Goal: Task Accomplishment & Management: Manage account settings

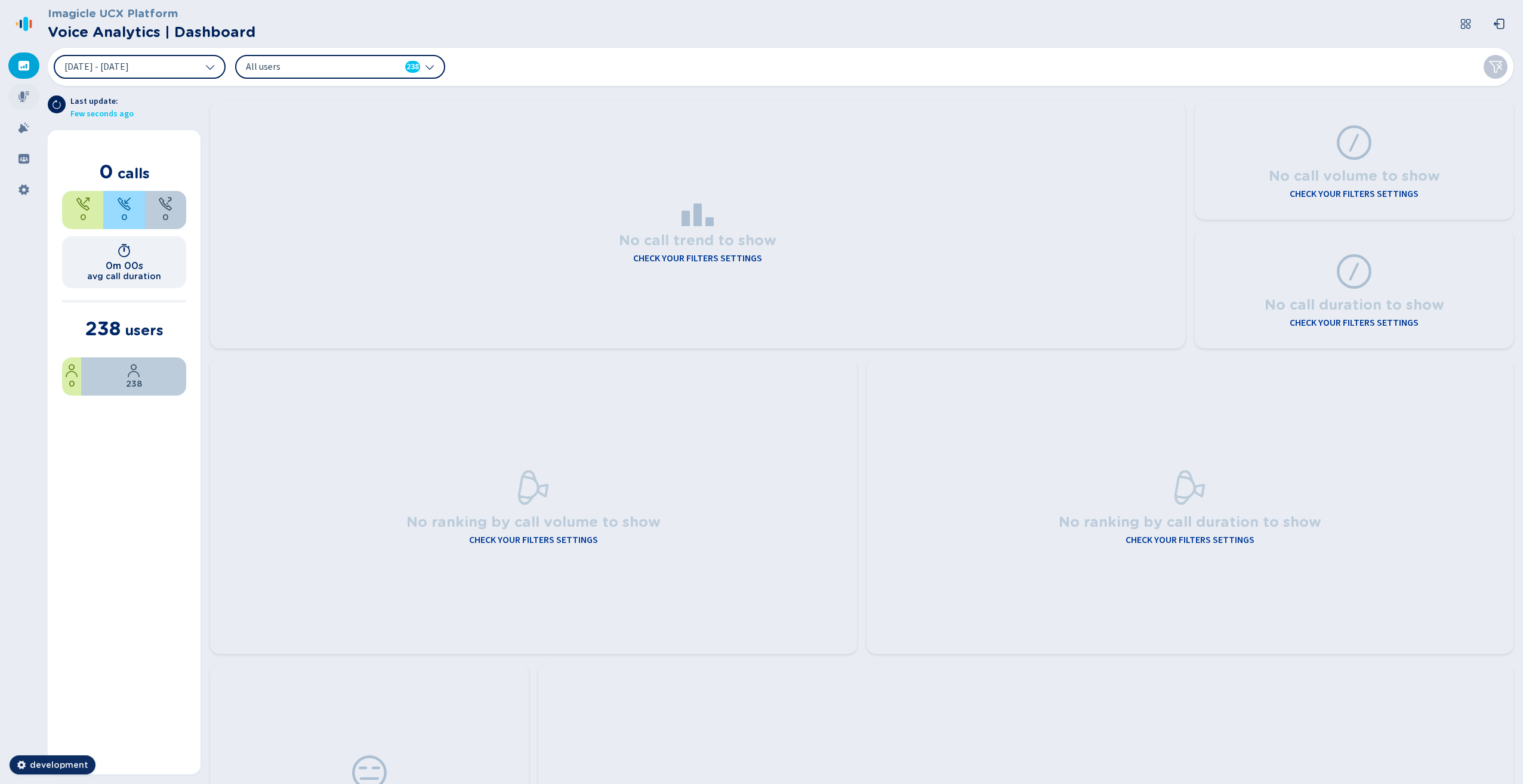
click at [26, 97] on icon at bounding box center [23, 96] width 11 height 11
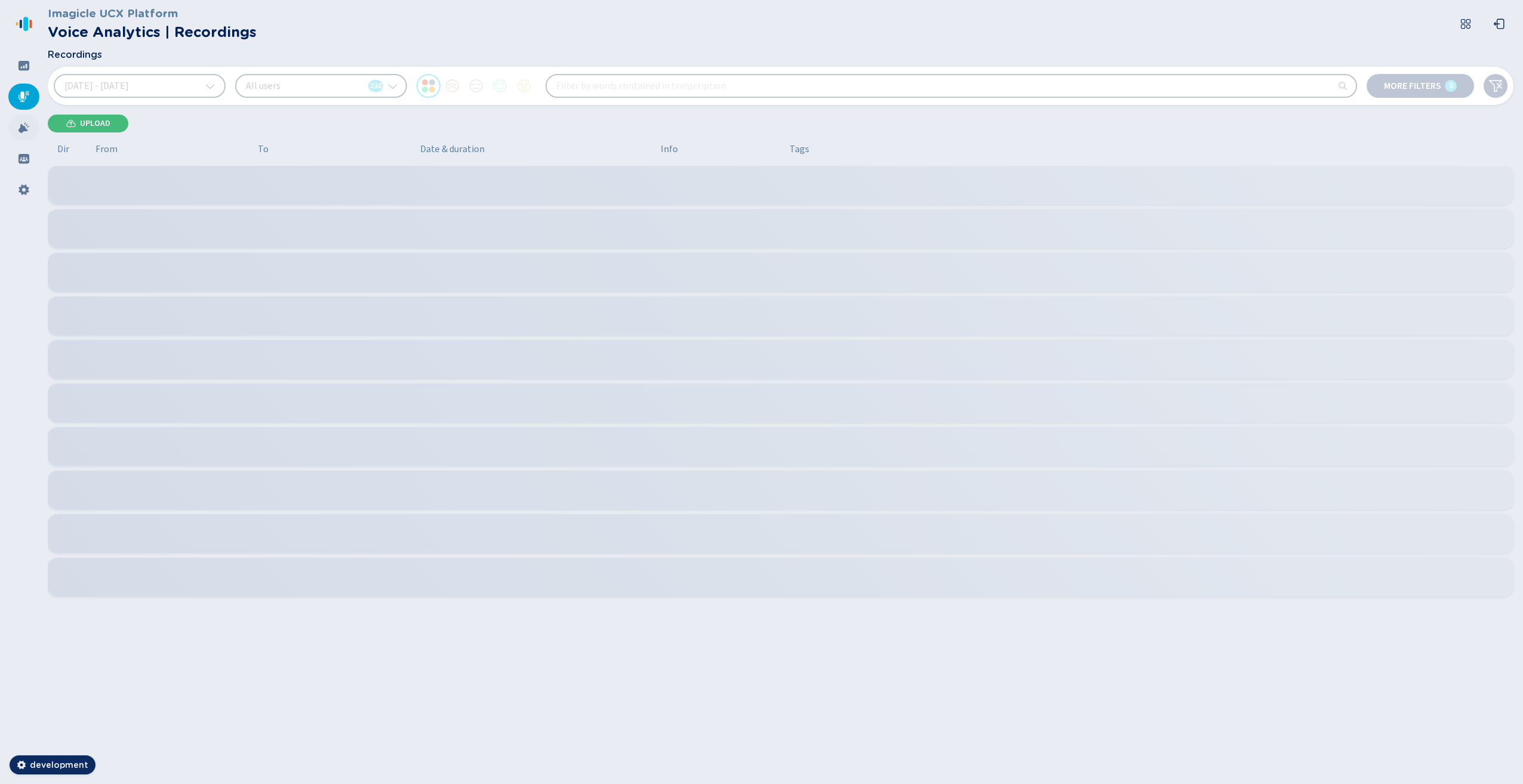
click at [18, 131] on icon at bounding box center [23, 128] width 12 height 12
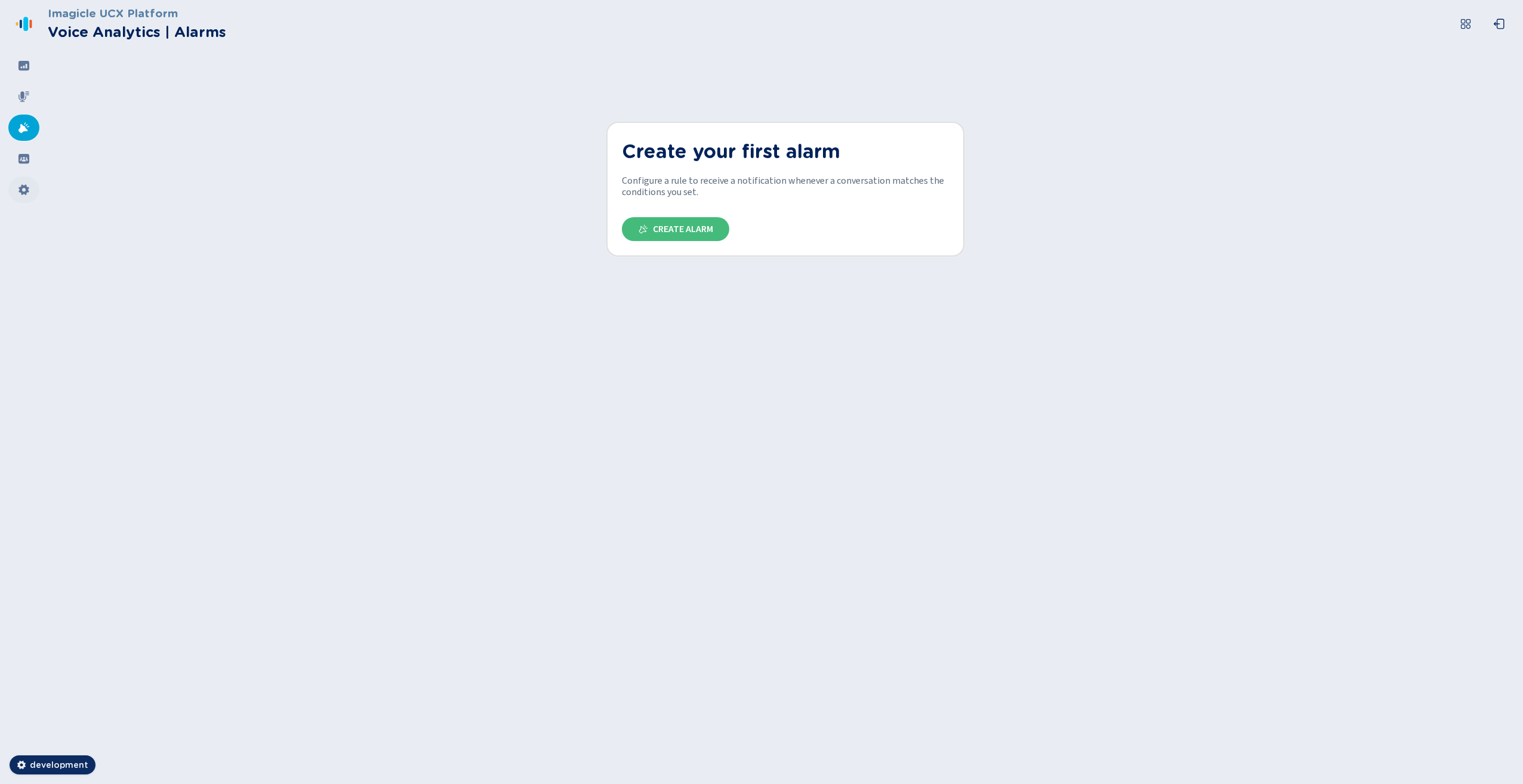
click at [21, 185] on icon at bounding box center [23, 190] width 12 height 12
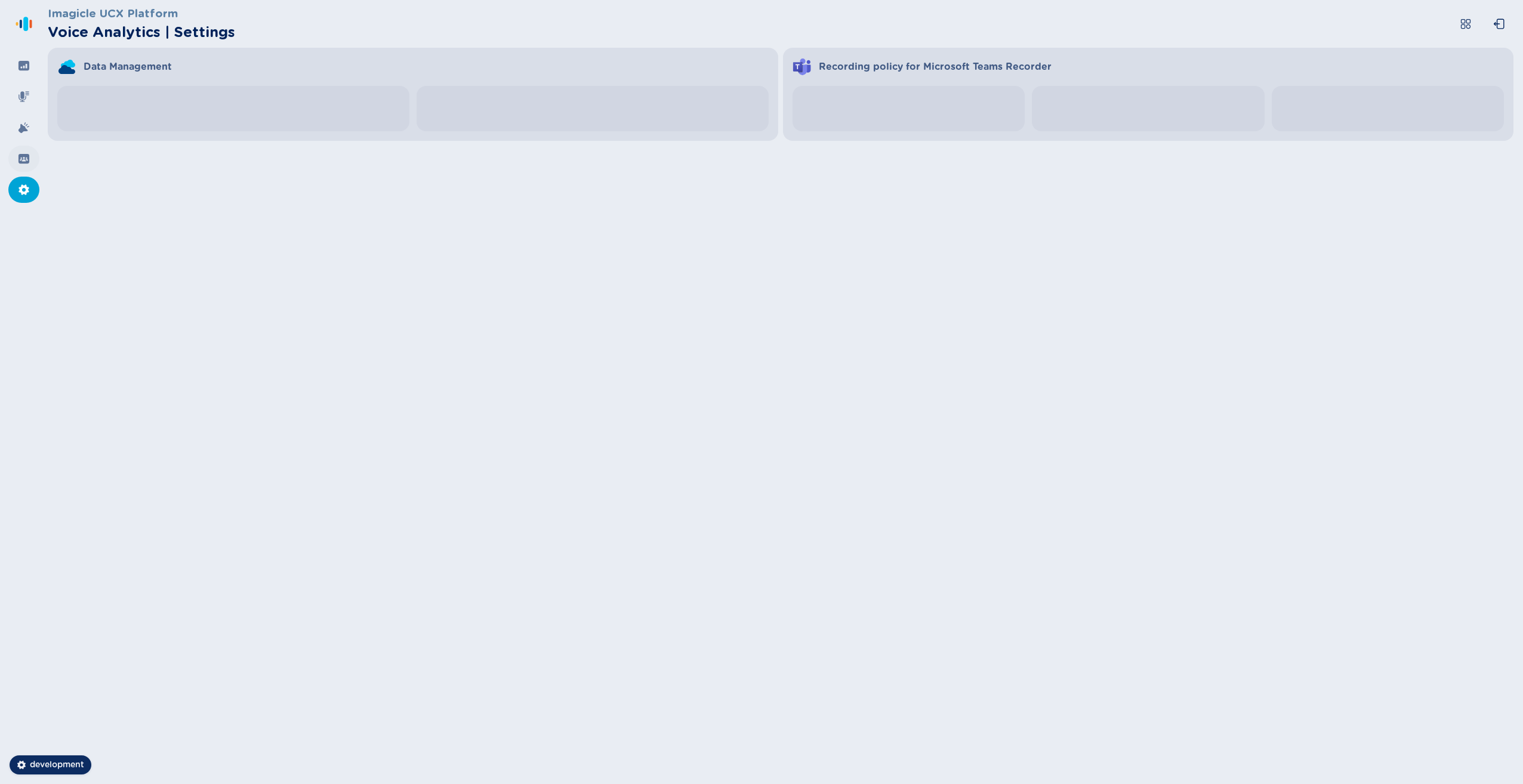
click at [23, 154] on icon at bounding box center [23, 158] width 11 height 9
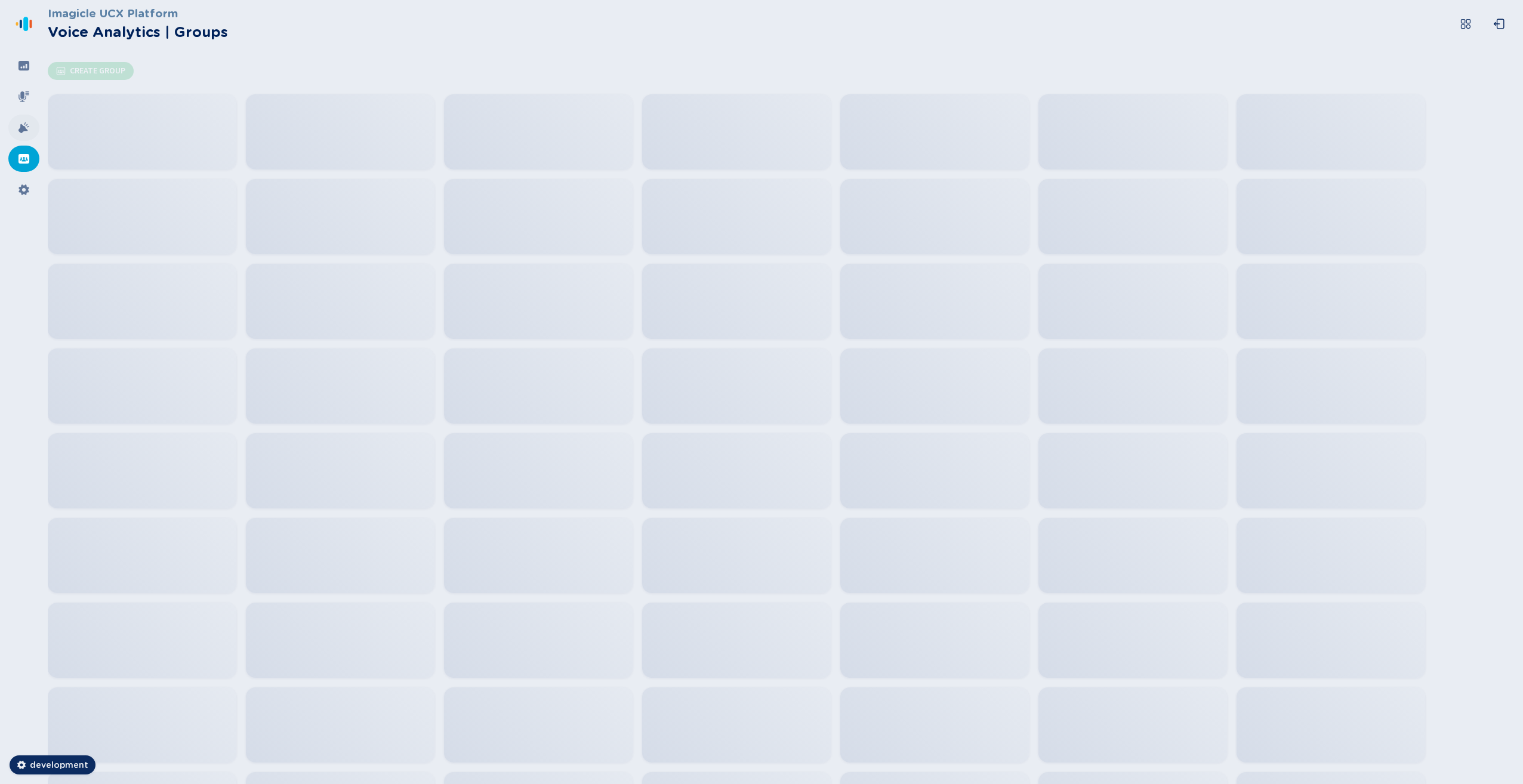
click at [20, 121] on div at bounding box center [23, 127] width 31 height 26
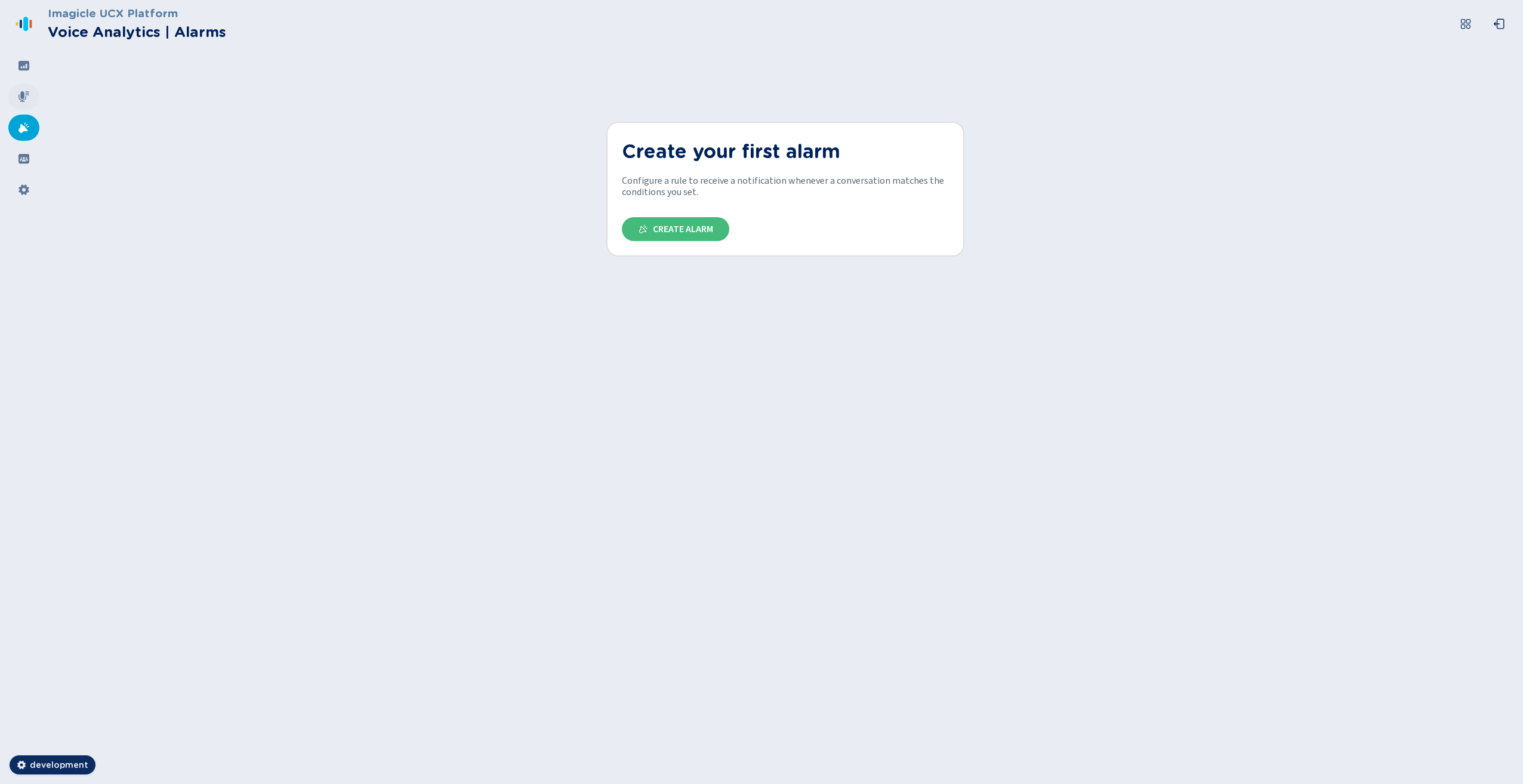
click at [14, 92] on div at bounding box center [23, 96] width 31 height 26
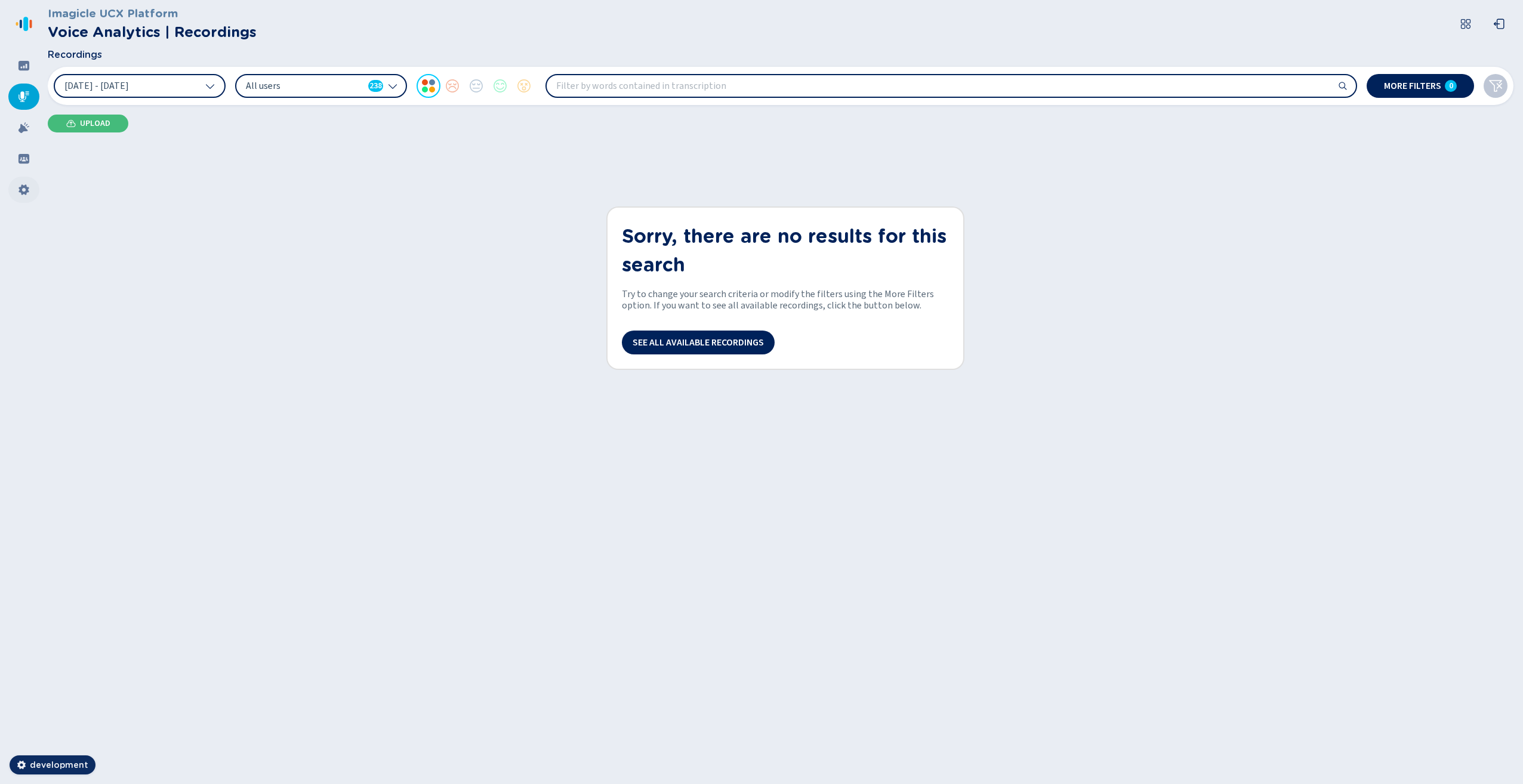
click at [19, 194] on icon at bounding box center [23, 190] width 12 height 12
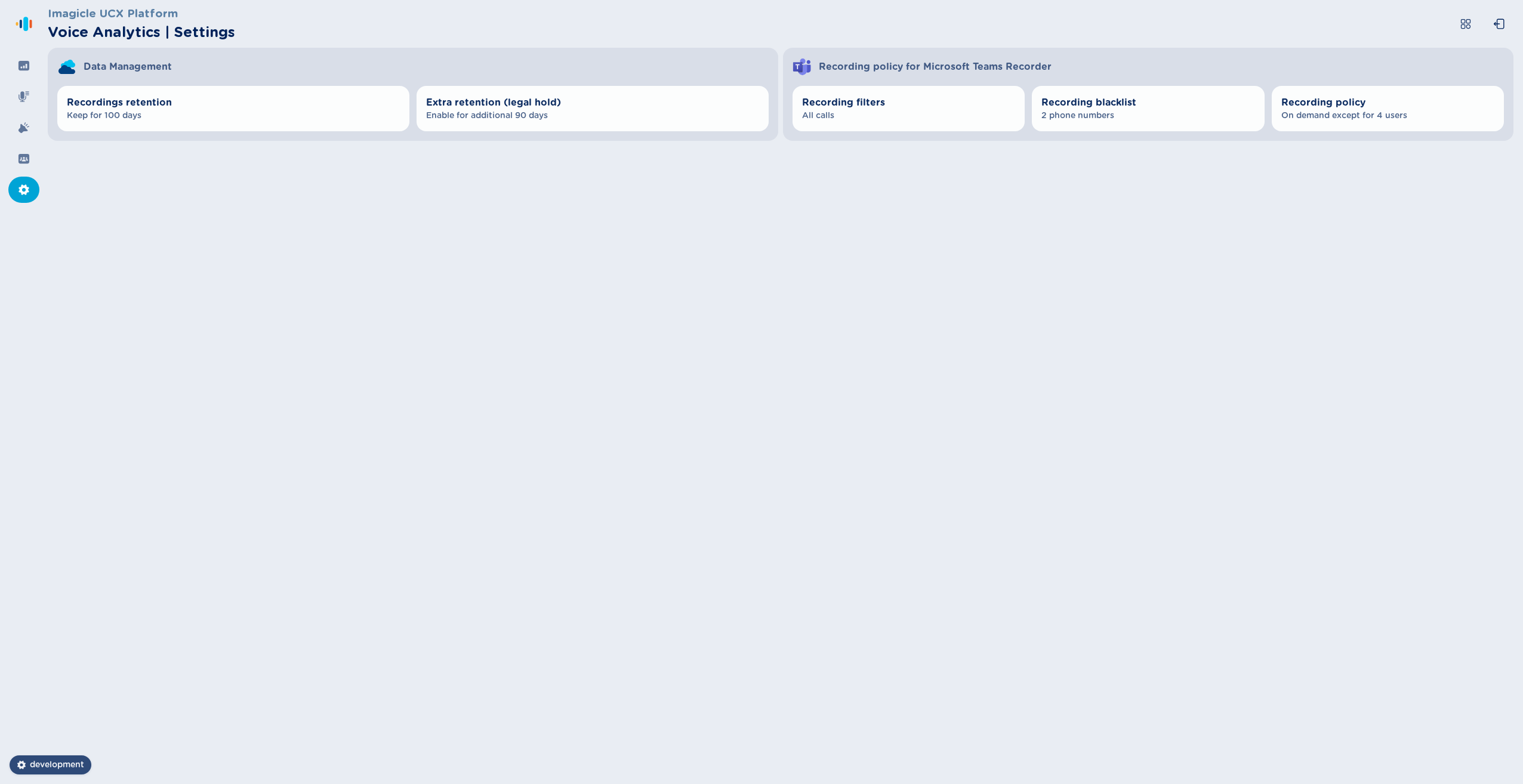
click at [62, 766] on span "development" at bounding box center [57, 765] width 54 height 12
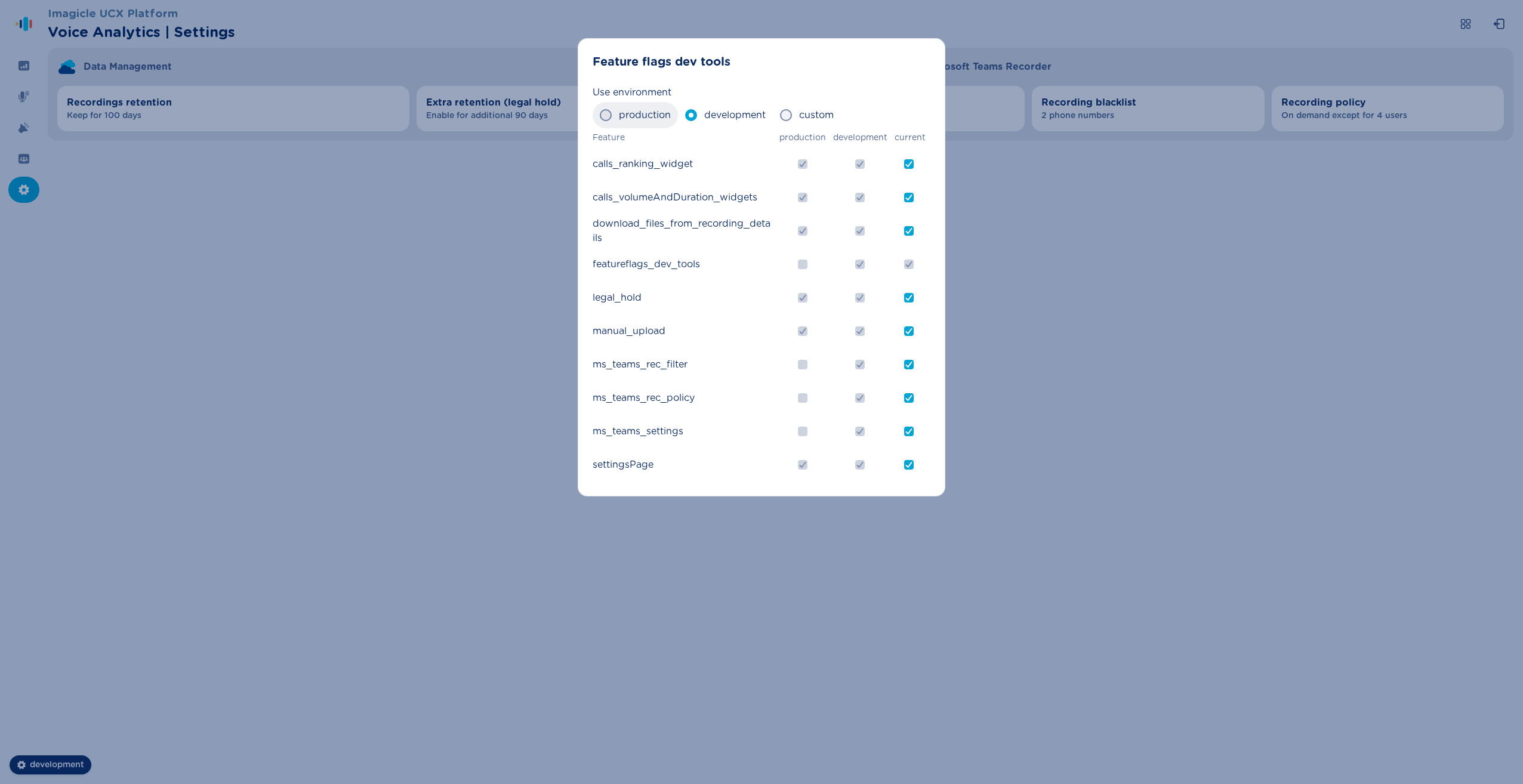
click at [612, 114] on label "production" at bounding box center [636, 114] width 85 height 26
click at [600, 115] on input "production" at bounding box center [599, 115] width 1 height 1
radio input "true"
checkbox input "false"
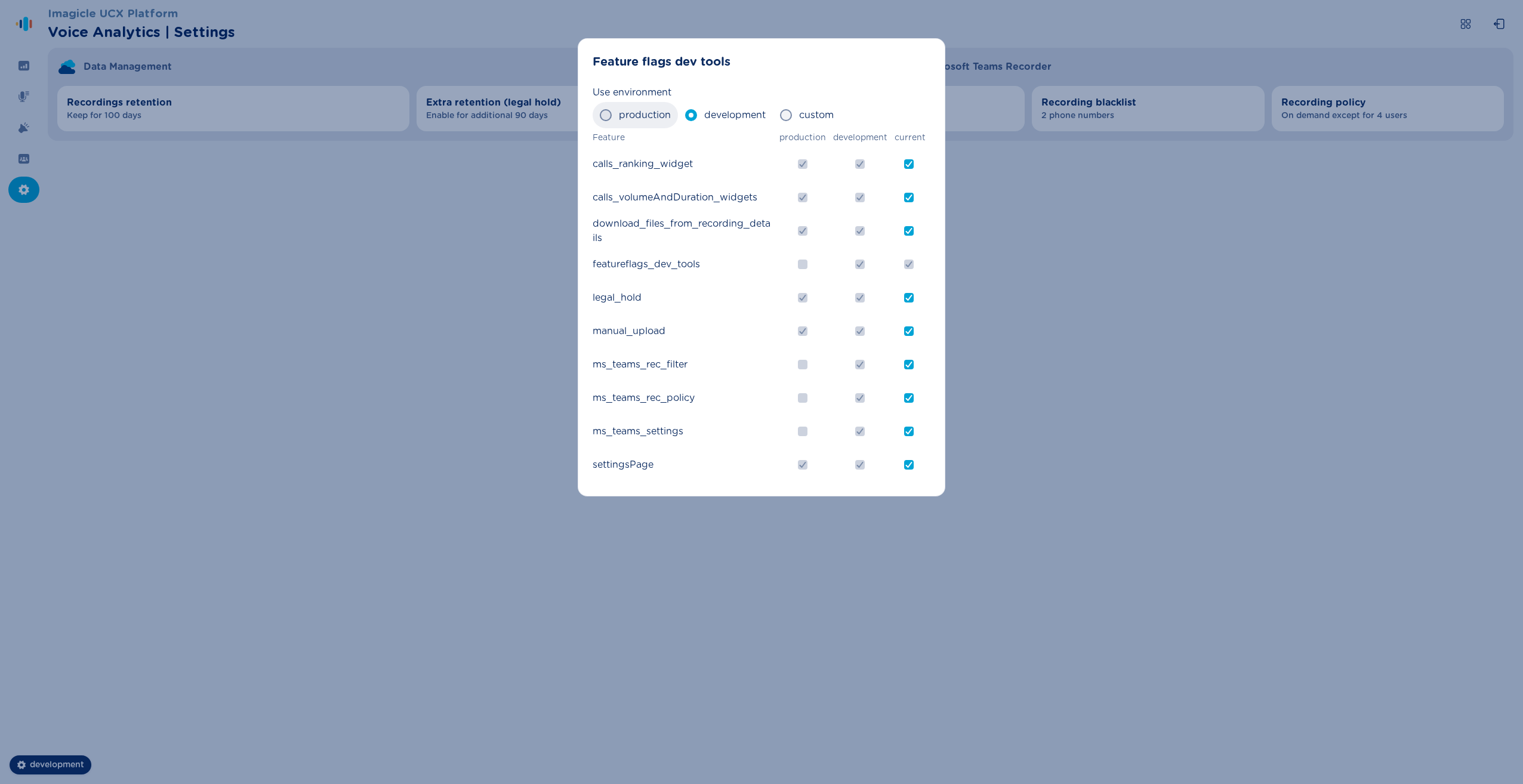
checkbox input "false"
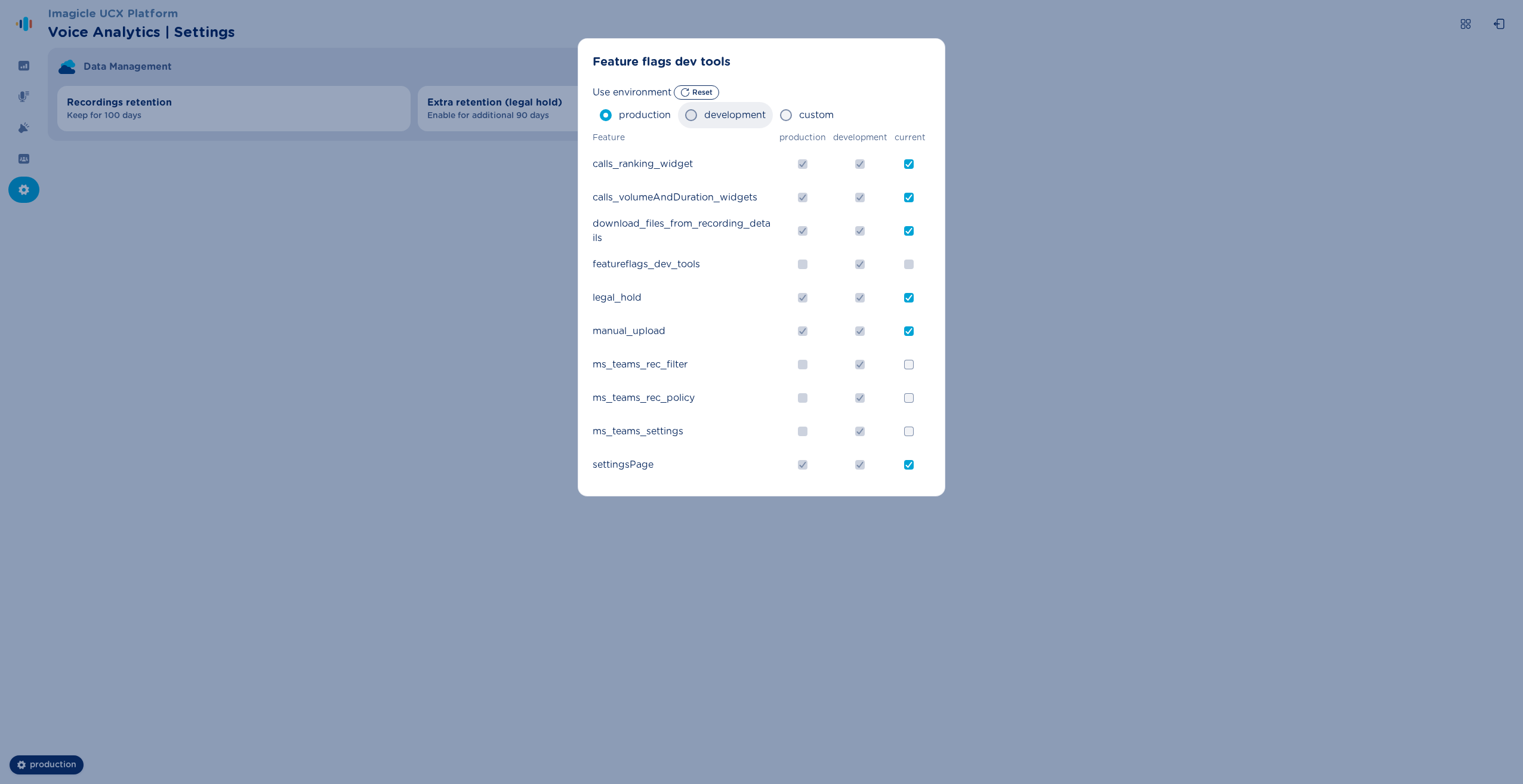
click at [714, 117] on span "development" at bounding box center [735, 114] width 62 height 14
click at [685, 116] on input "development" at bounding box center [685, 115] width 1 height 1
radio input "true"
checkbox input "true"
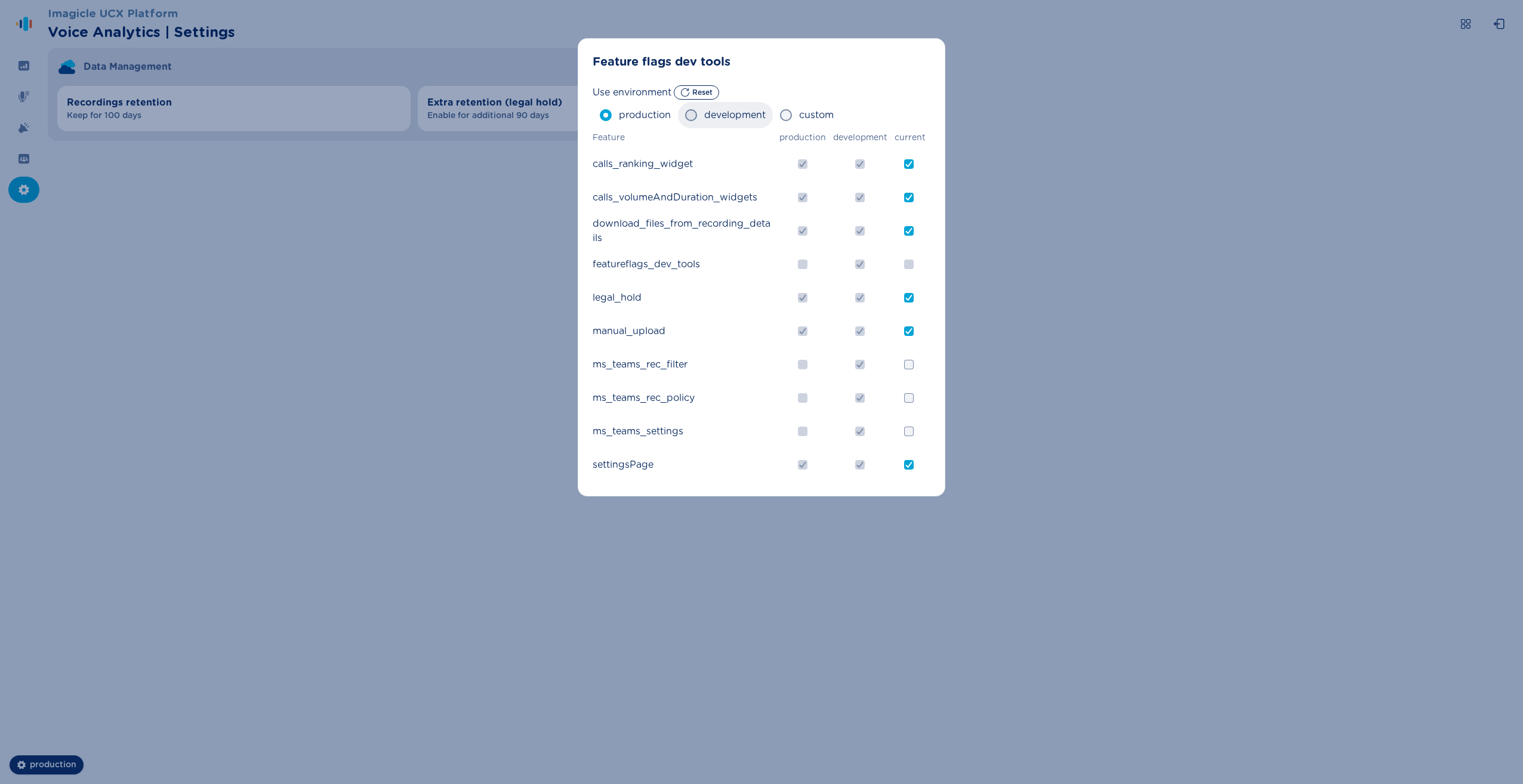
checkbox input "true"
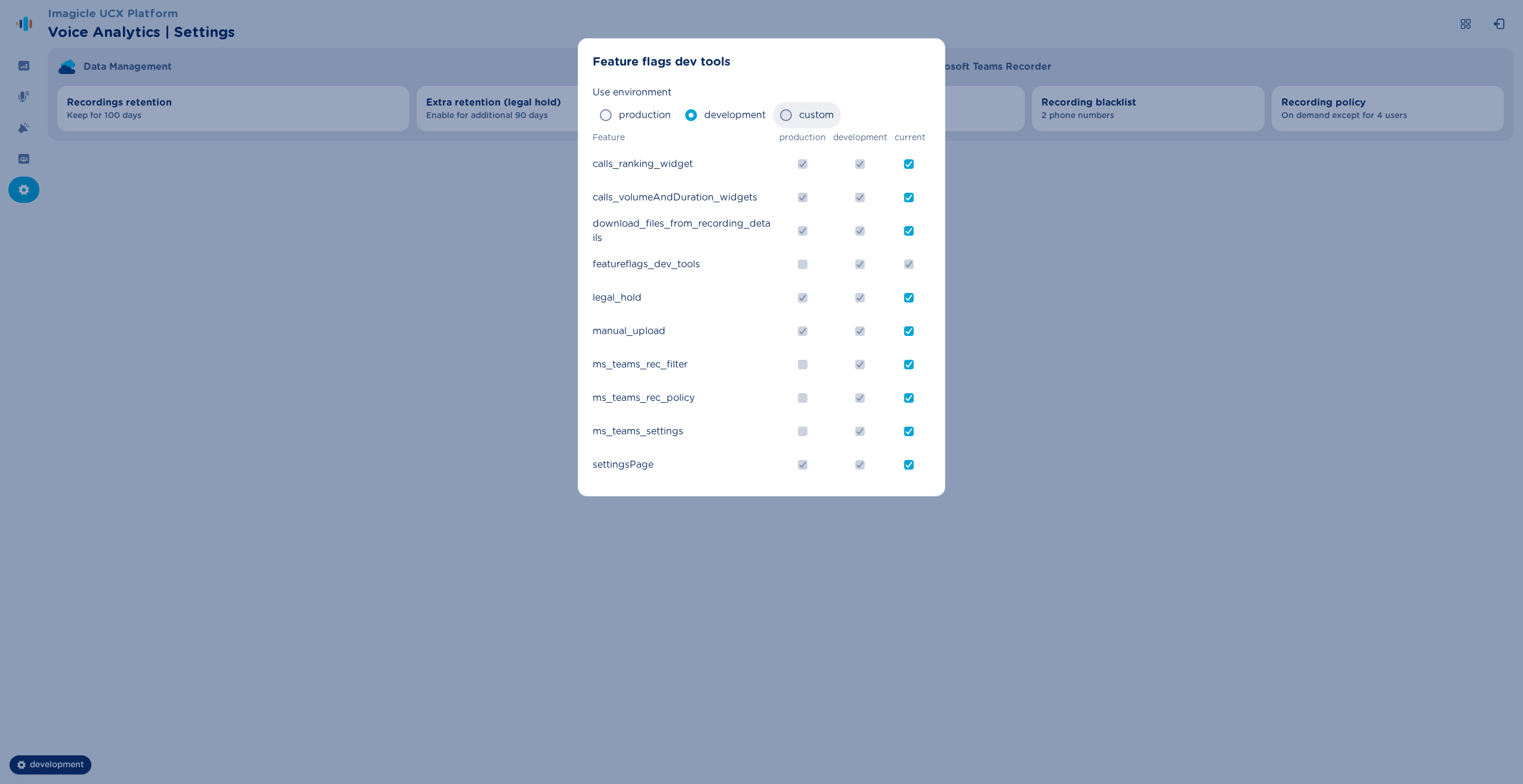
click at [808, 117] on span "custom" at bounding box center [816, 114] width 34 height 14
click at [780, 116] on input "custom" at bounding box center [779, 115] width 1 height 1
radio input "true"
click at [714, 120] on span "development" at bounding box center [735, 114] width 62 height 14
click at [685, 116] on input "development" at bounding box center [685, 115] width 1 height 1
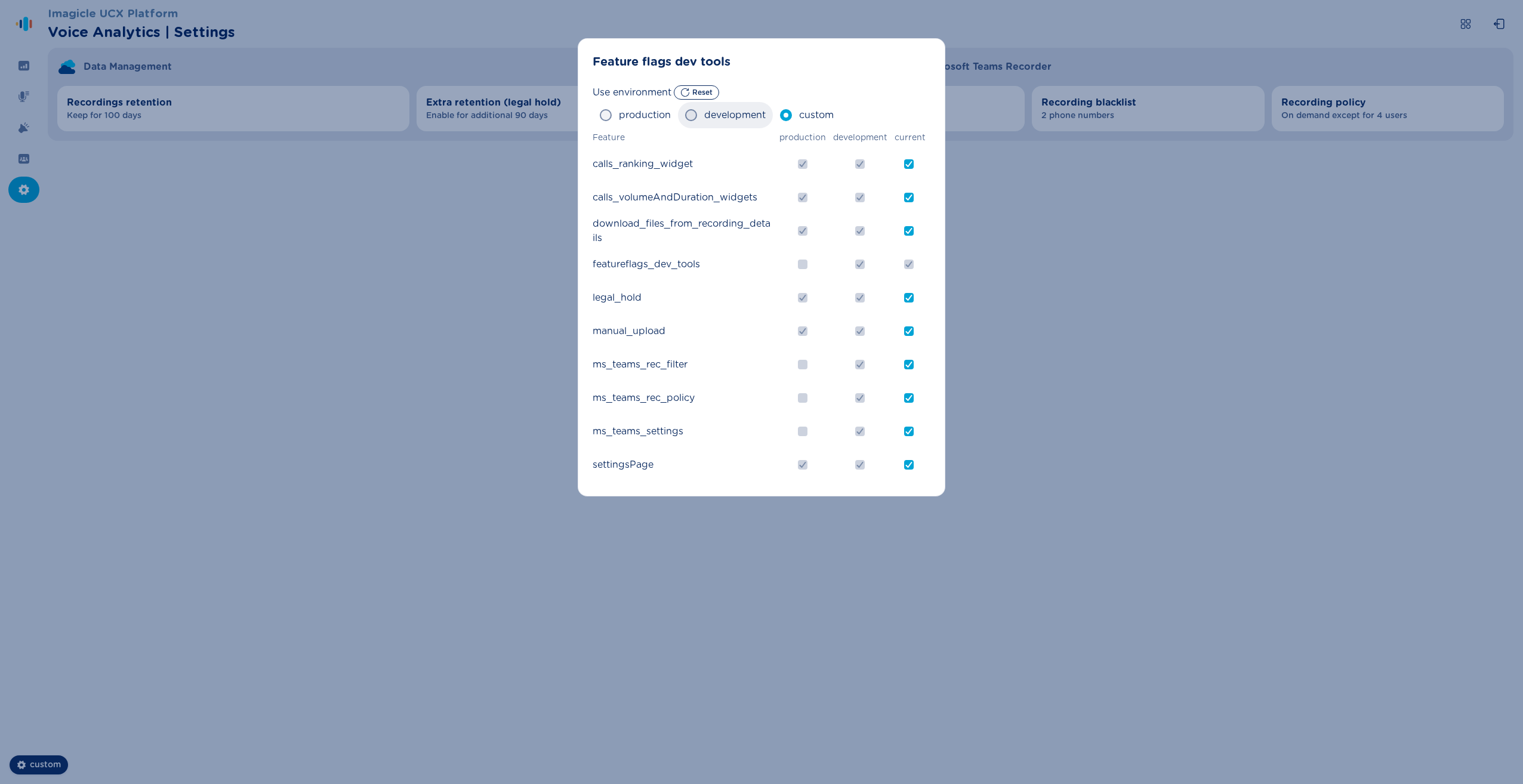
radio input "true"
click at [620, 118] on span "production" at bounding box center [645, 114] width 52 height 14
click at [600, 116] on input "production" at bounding box center [599, 115] width 1 height 1
radio input "true"
checkbox input "false"
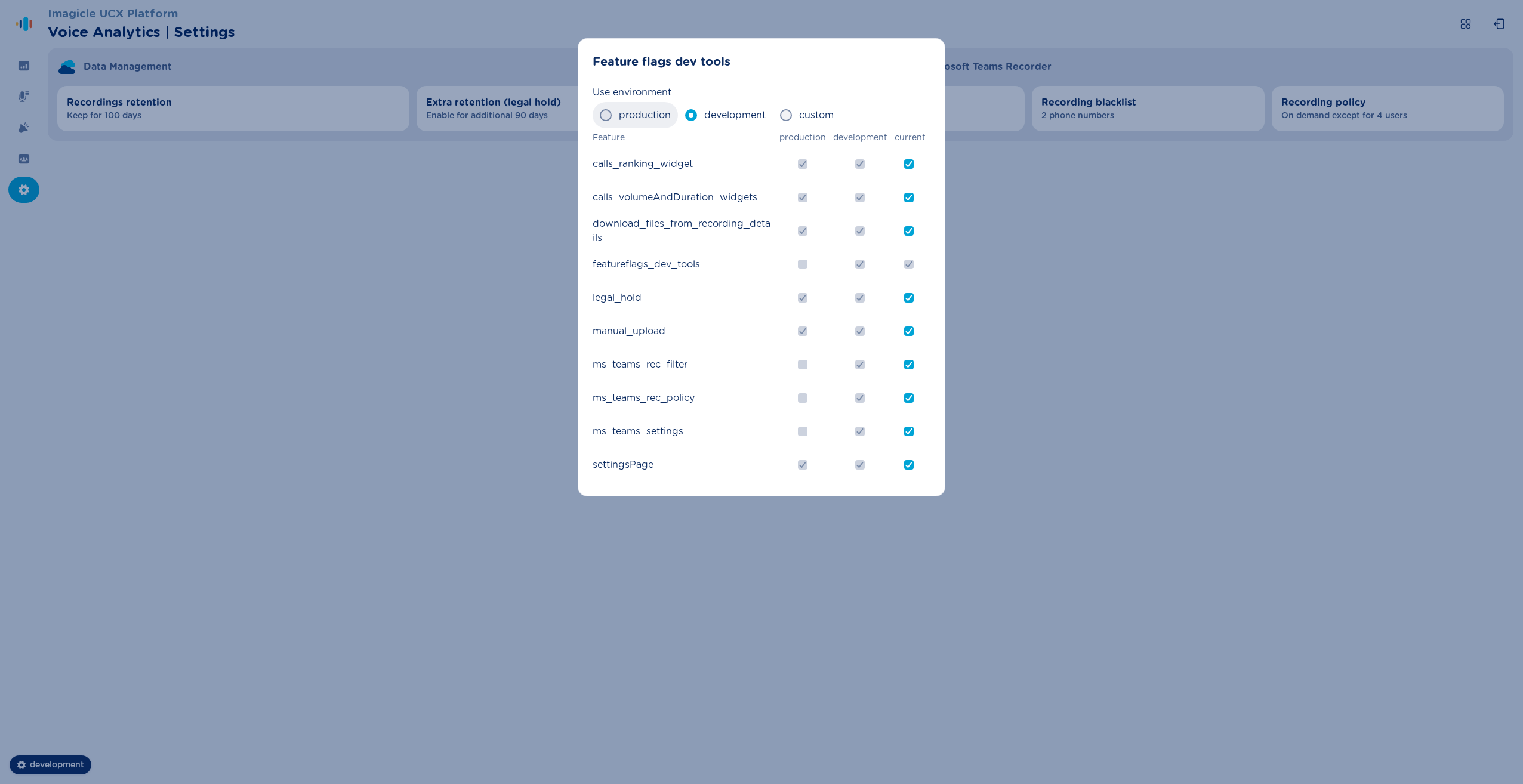
checkbox input "false"
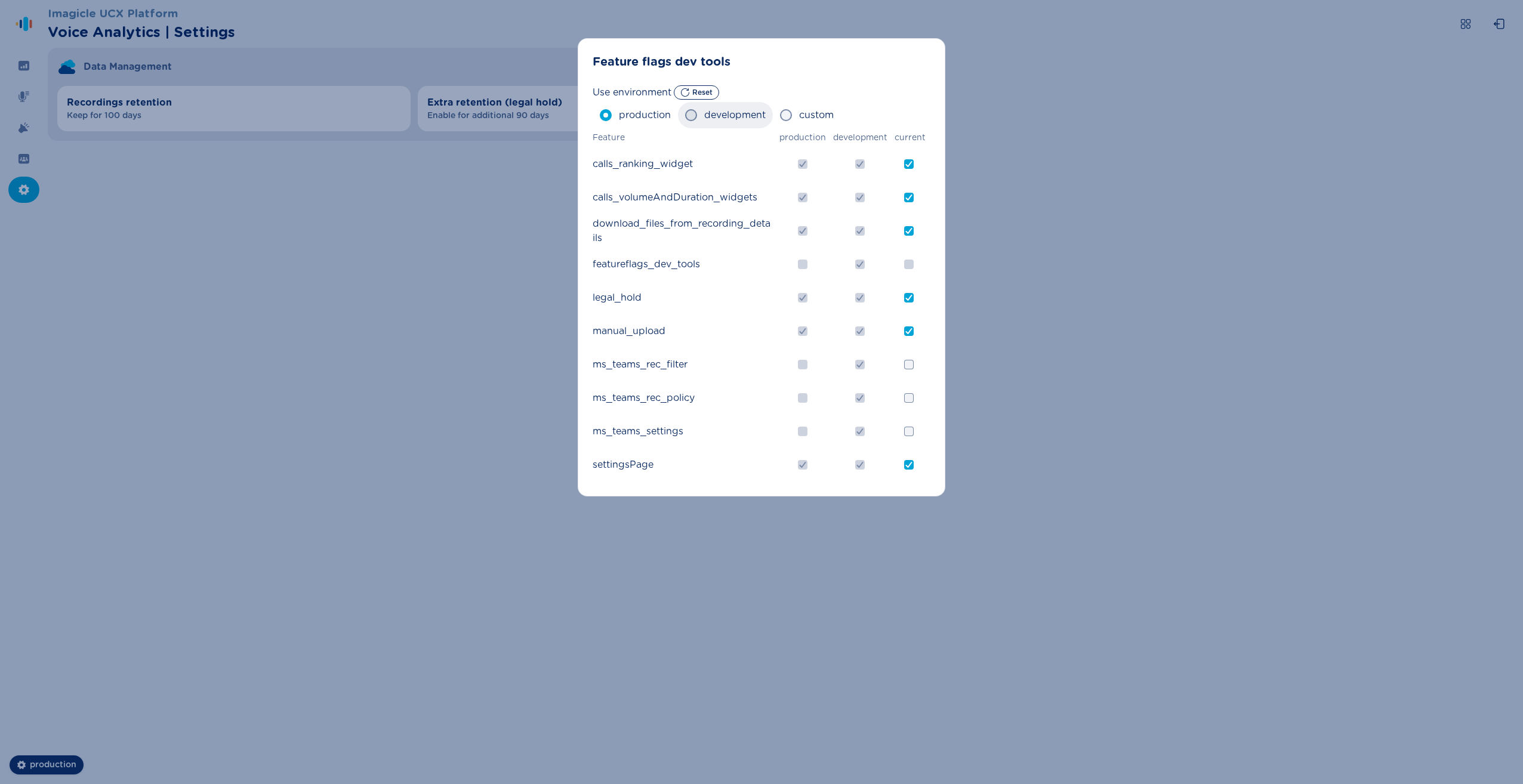
click at [697, 114] on span at bounding box center [691, 115] width 12 height 12
click at [685, 115] on input "development" at bounding box center [685, 115] width 1 height 1
radio input "true"
checkbox input "true"
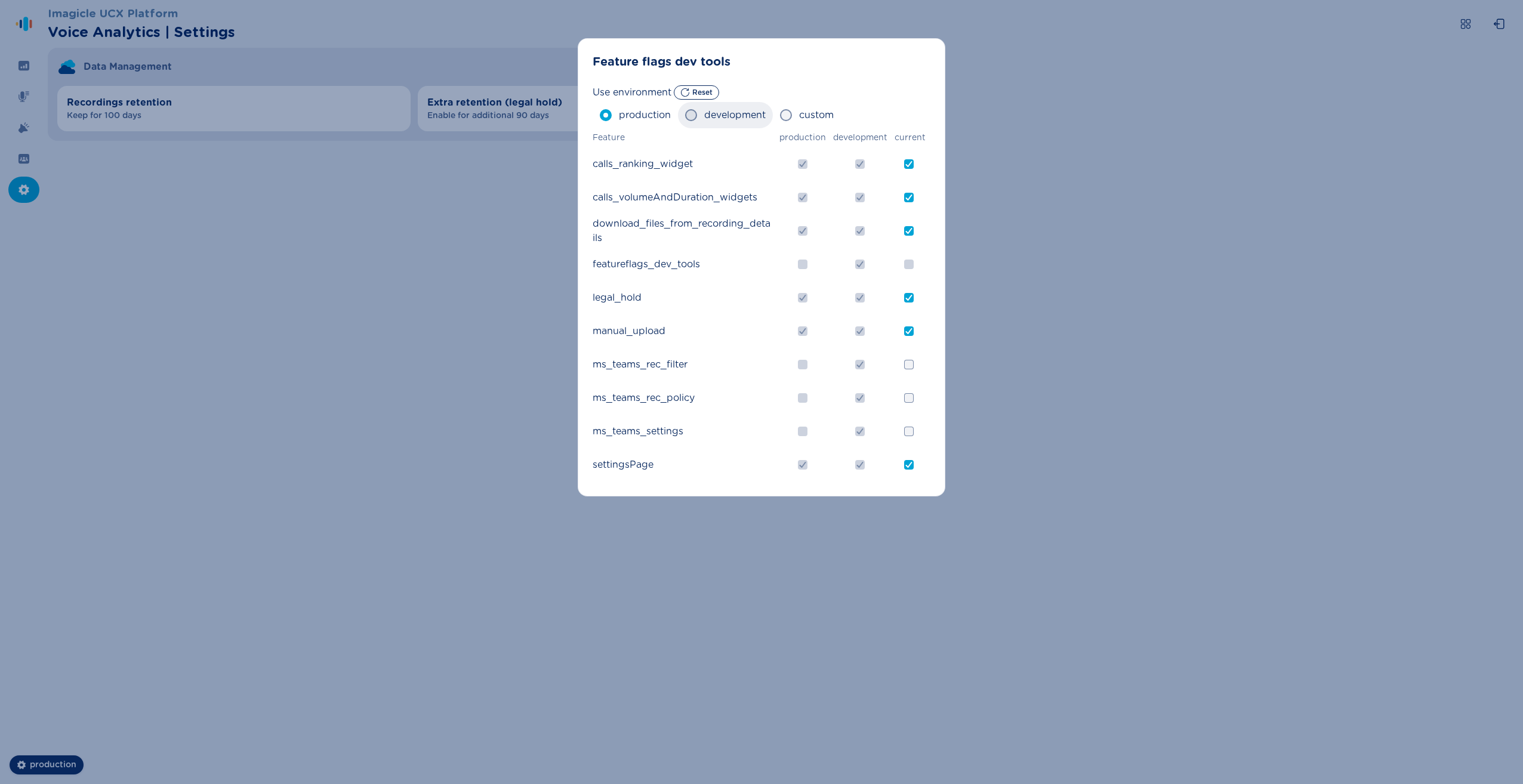
checkbox input "true"
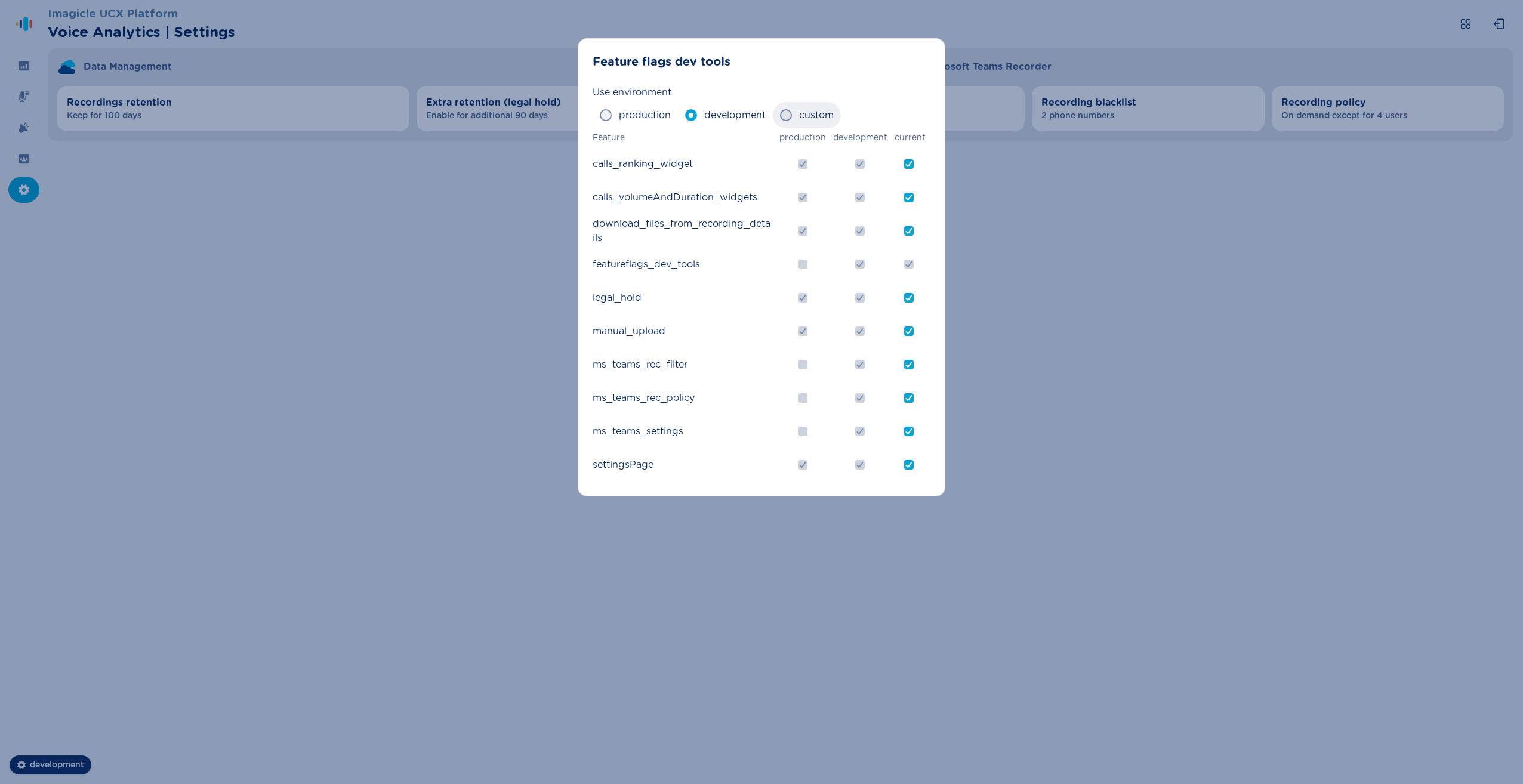
click at [823, 113] on span "custom" at bounding box center [816, 114] width 34 height 14
click at [780, 115] on input "custom" at bounding box center [779, 115] width 1 height 1
radio input "true"
click at [398, 286] on div "Feature flags dev tools Use environment Reset production development custom Fea…" at bounding box center [761, 392] width 1523 height 784
